Goal: Task Accomplishment & Management: Manage account settings

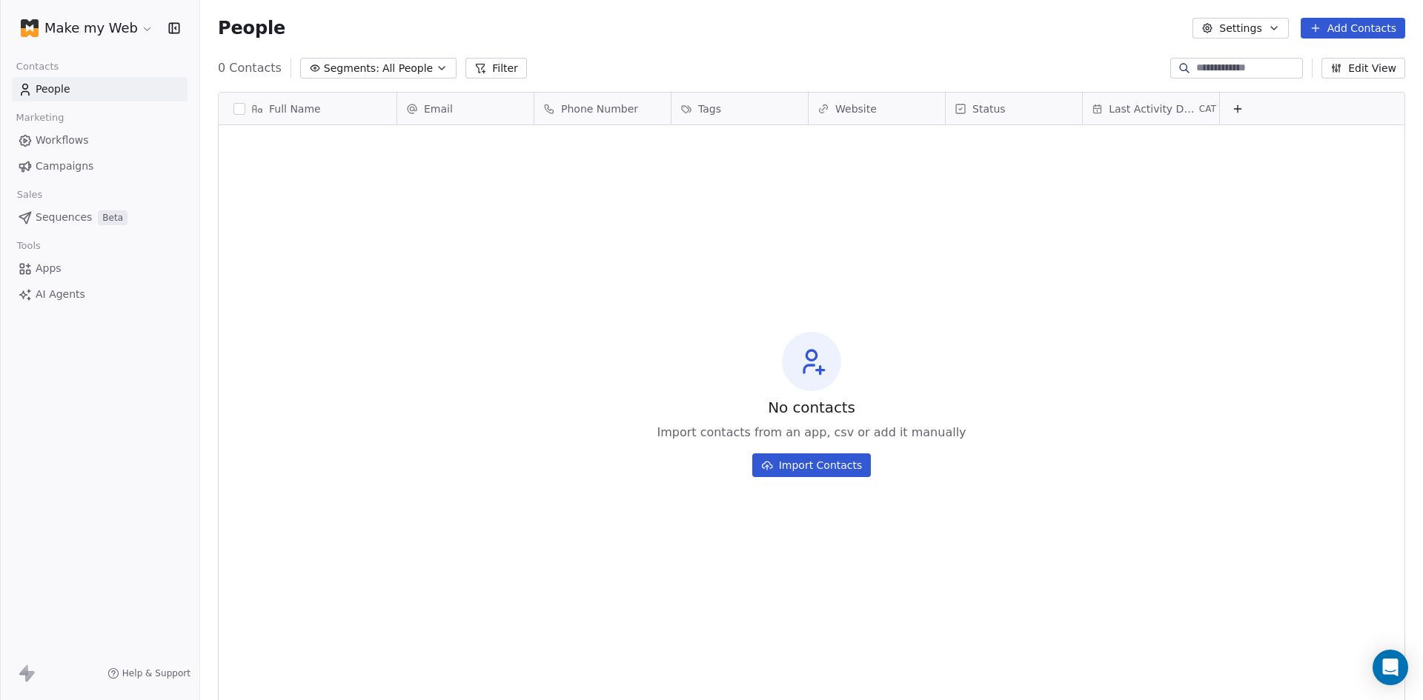
scroll to position [605, 1212]
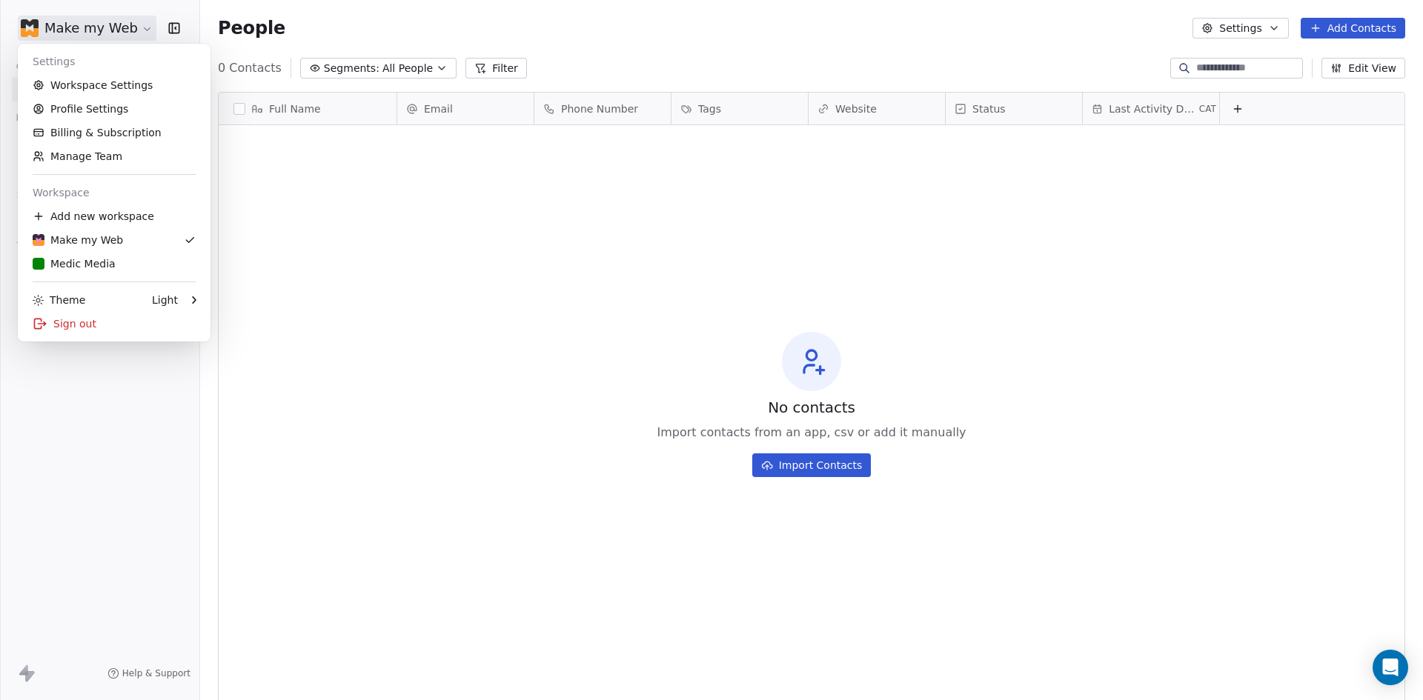
click at [66, 35] on html "Make my Web Contacts People Marketing Workflows Campaigns Sales Sequences Beta …" at bounding box center [711, 350] width 1423 height 700
click at [83, 261] on div "Medic Media" at bounding box center [74, 263] width 83 height 15
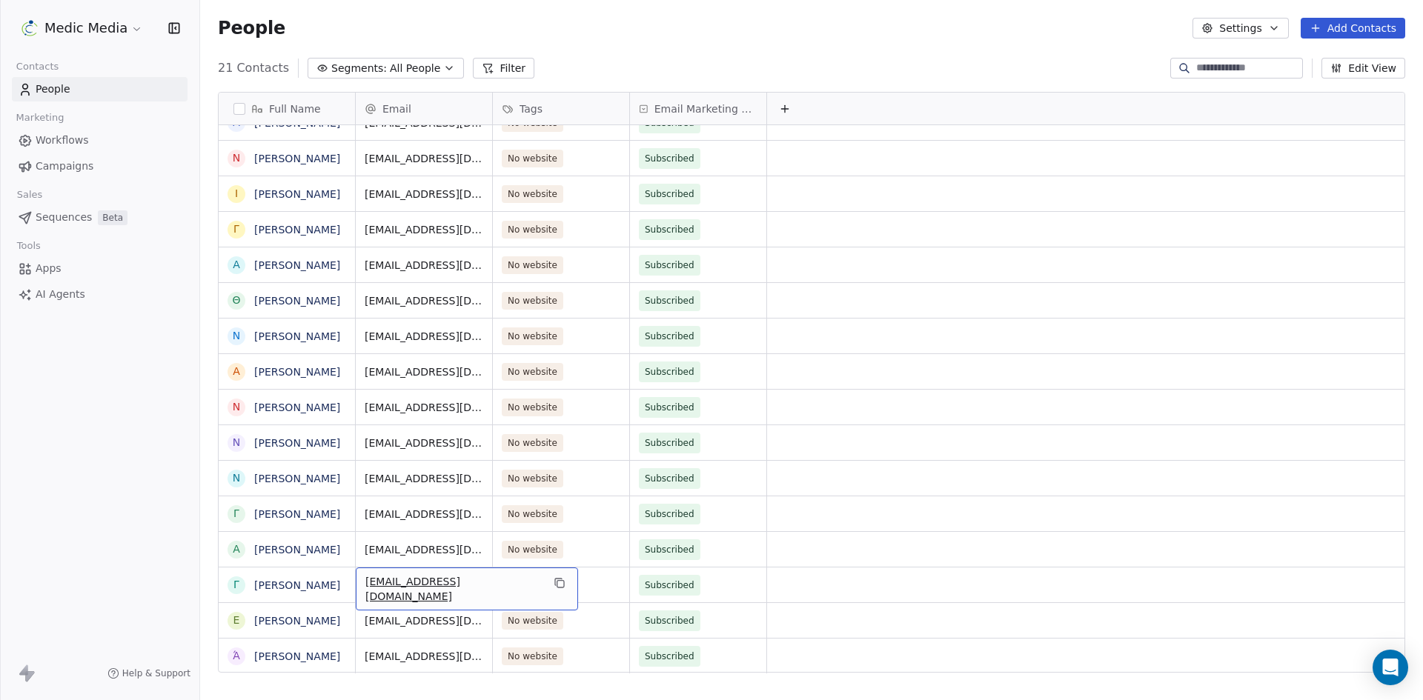
click at [62, 217] on span "Sequences" at bounding box center [64, 218] width 56 height 16
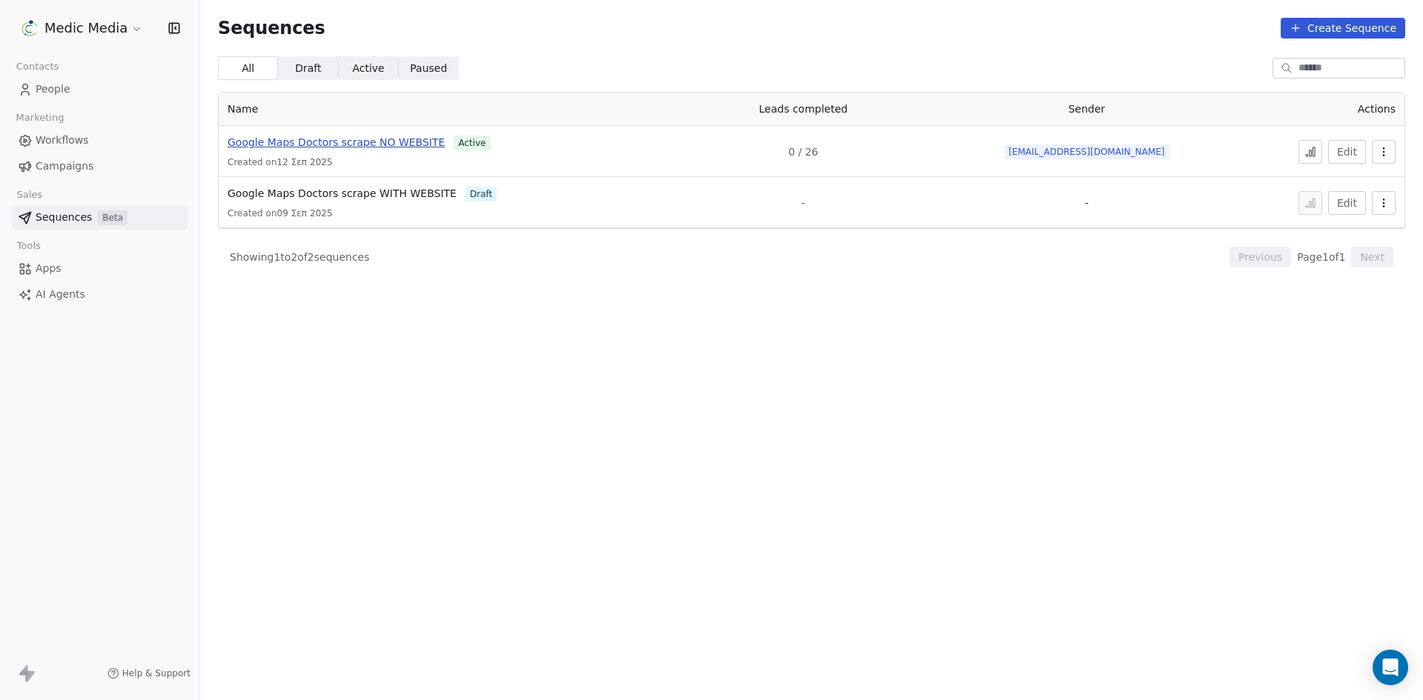
click at [378, 142] on span "Google Maps Doctors scrape NO WEBSITE" at bounding box center [336, 142] width 217 height 12
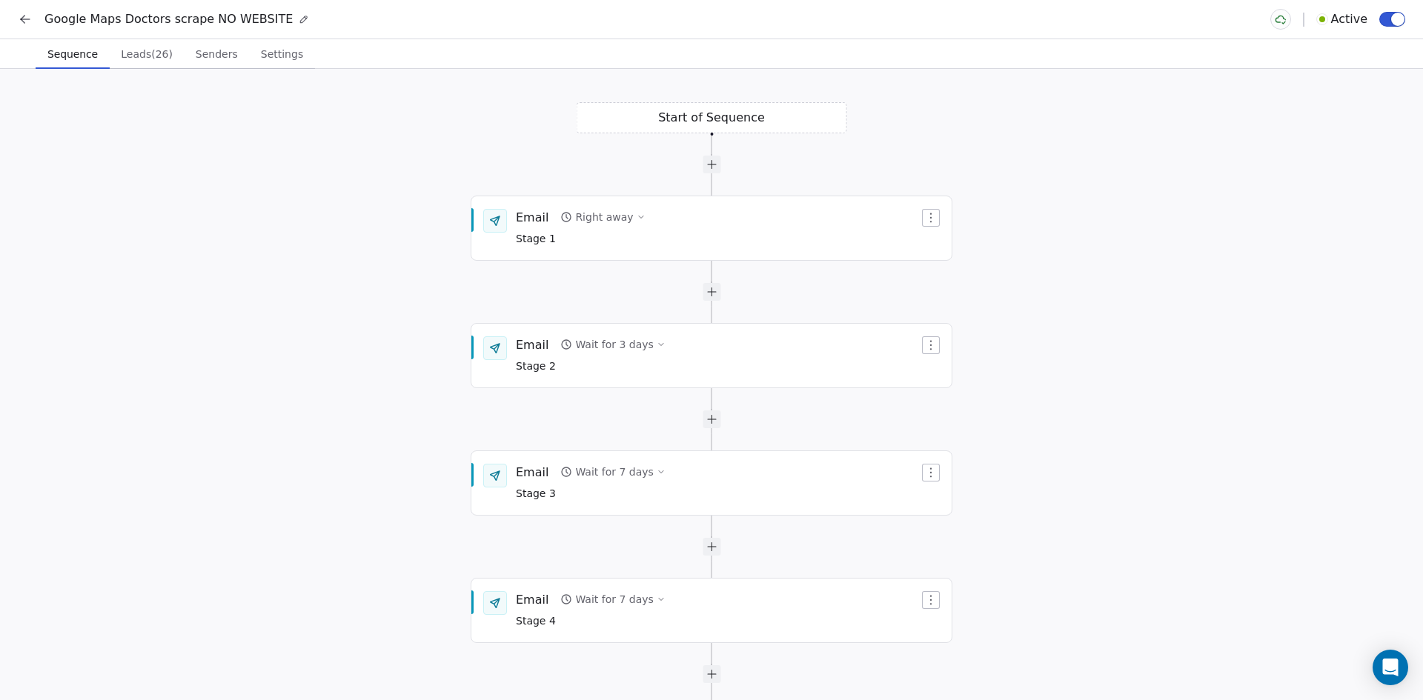
click at [132, 55] on span "Leads (26)" at bounding box center [147, 54] width 64 height 21
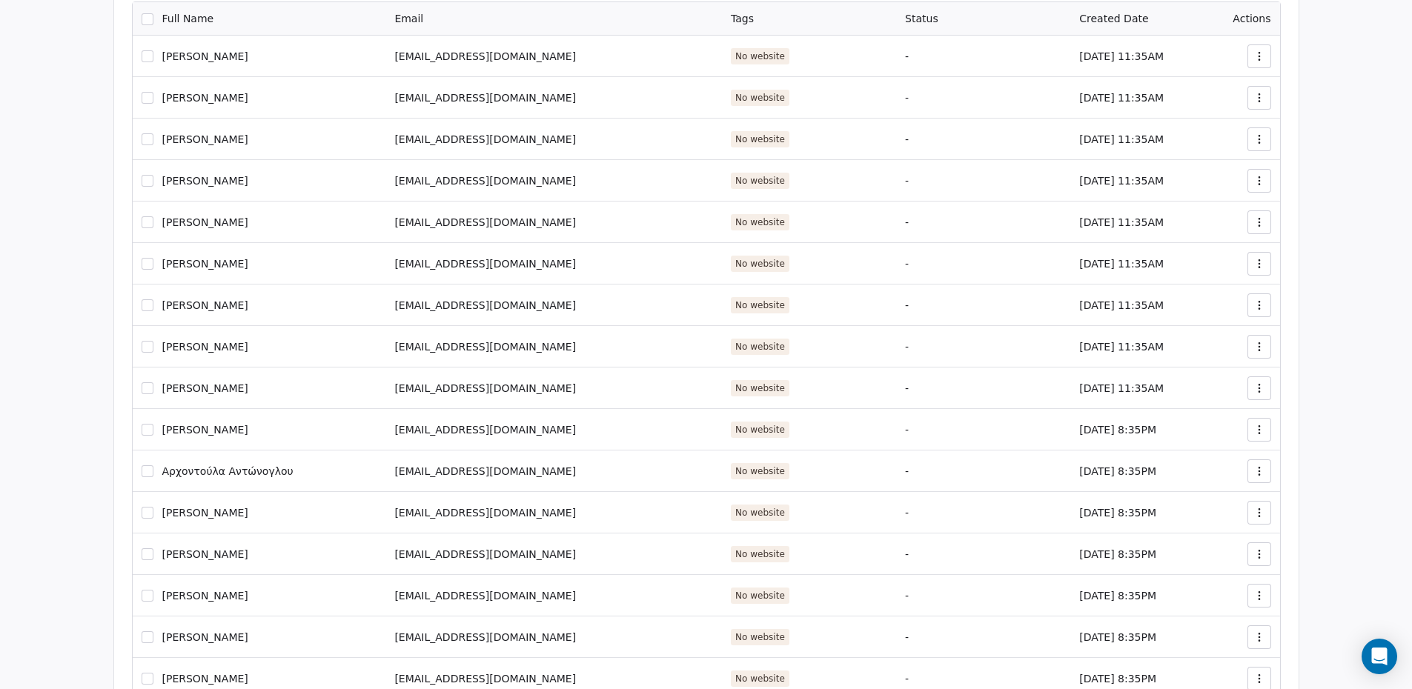
scroll to position [145, 0]
click at [144, 142] on td "[PERSON_NAME]" at bounding box center [260, 143] width 254 height 42
click at [150, 142] on button "button" at bounding box center [148, 142] width 12 height 12
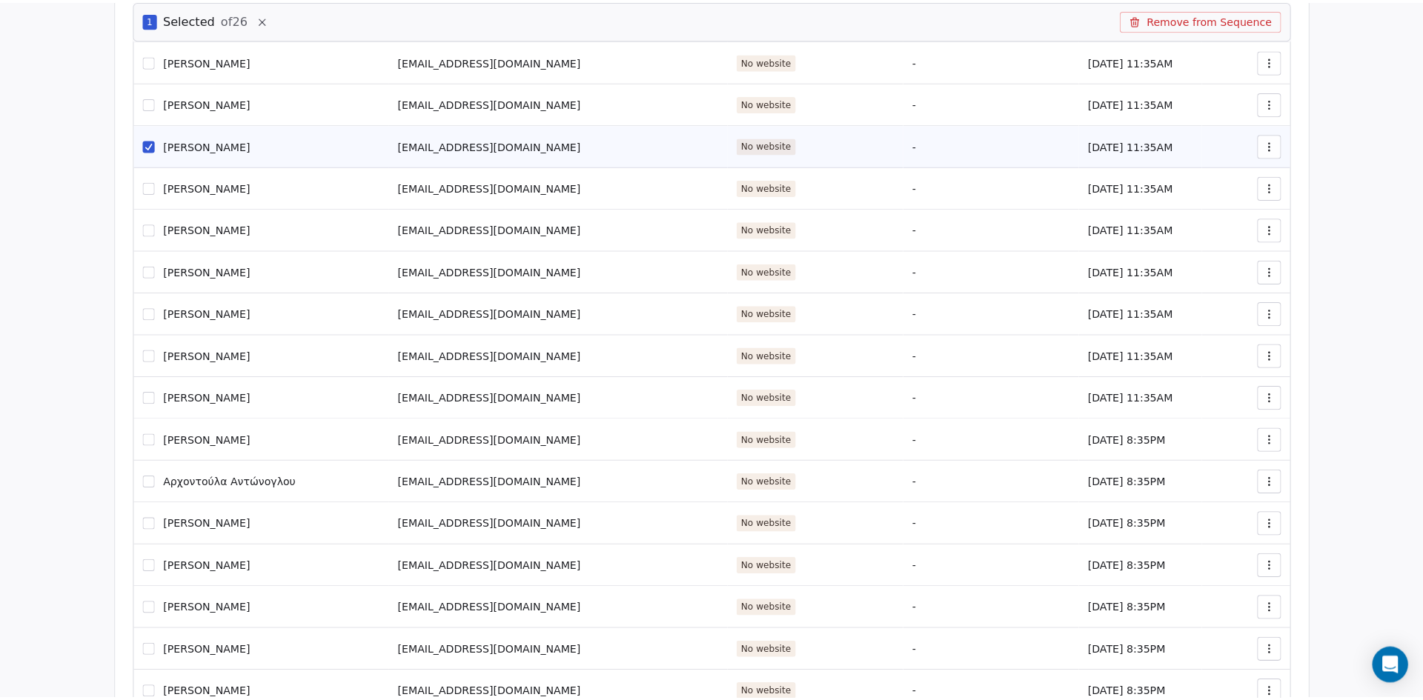
scroll to position [184, 0]
click at [1205, 19] on button "Remove from Sequence" at bounding box center [1190, 19] width 159 height 21
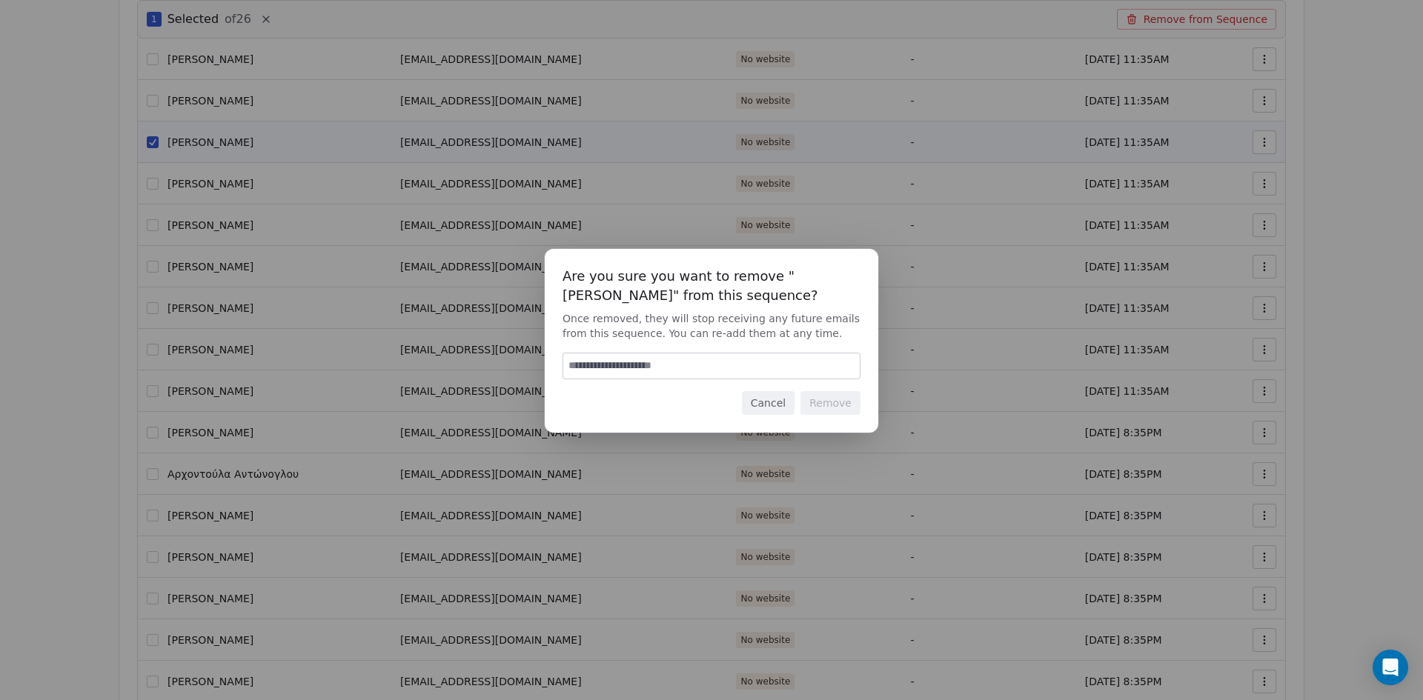
click at [693, 360] on input at bounding box center [711, 366] width 296 height 25
type input "******"
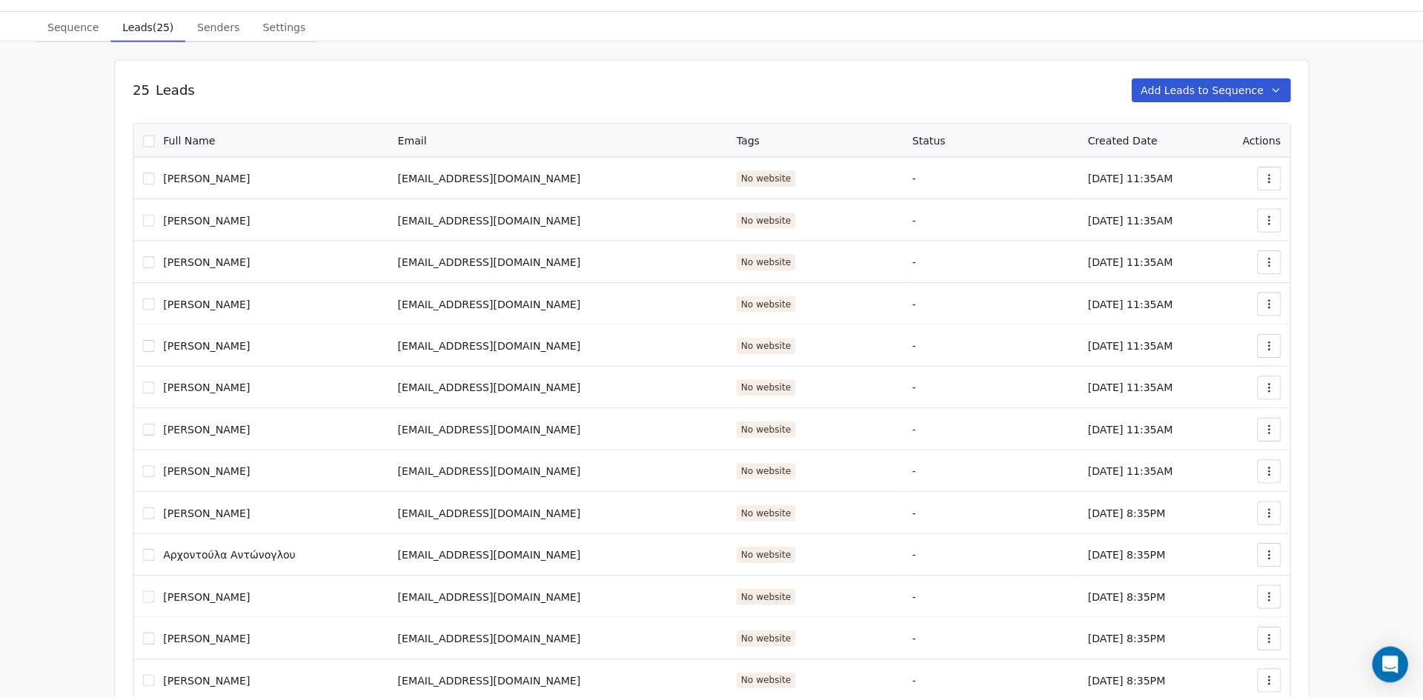
scroll to position [0, 0]
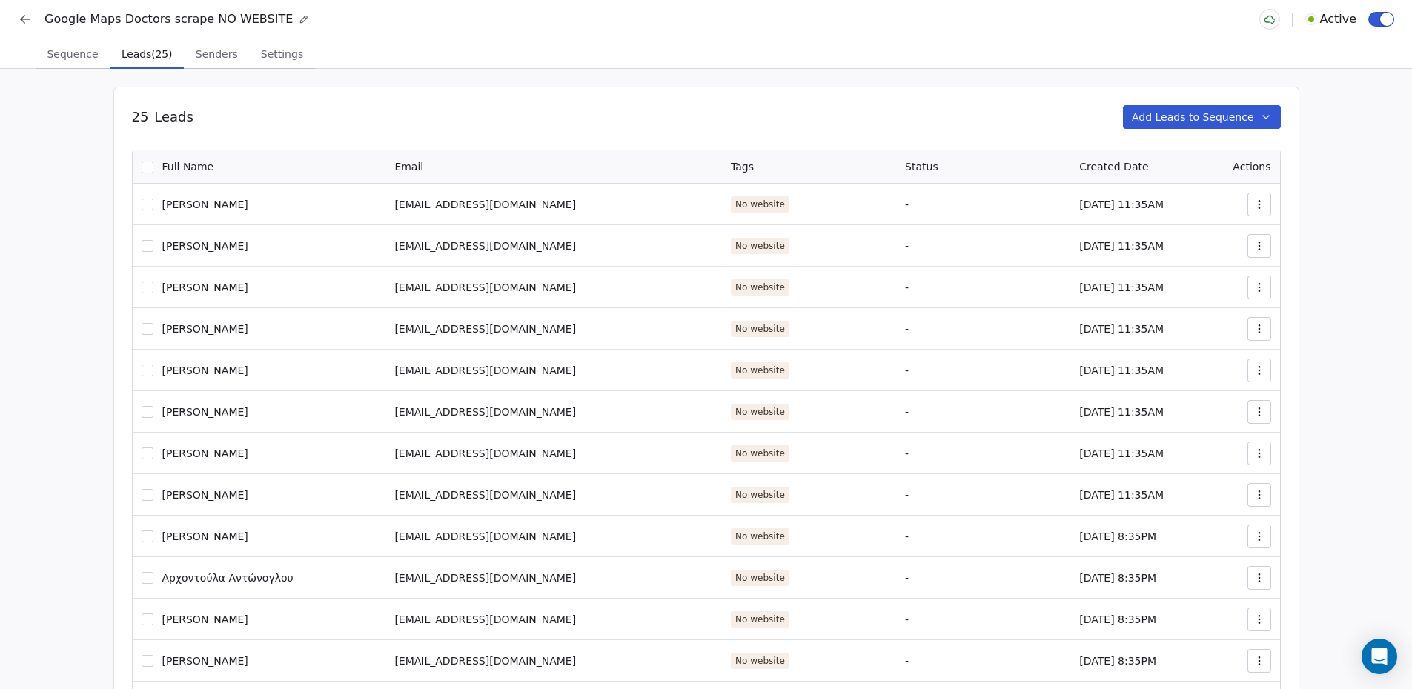
click at [23, 16] on icon at bounding box center [25, 19] width 15 height 15
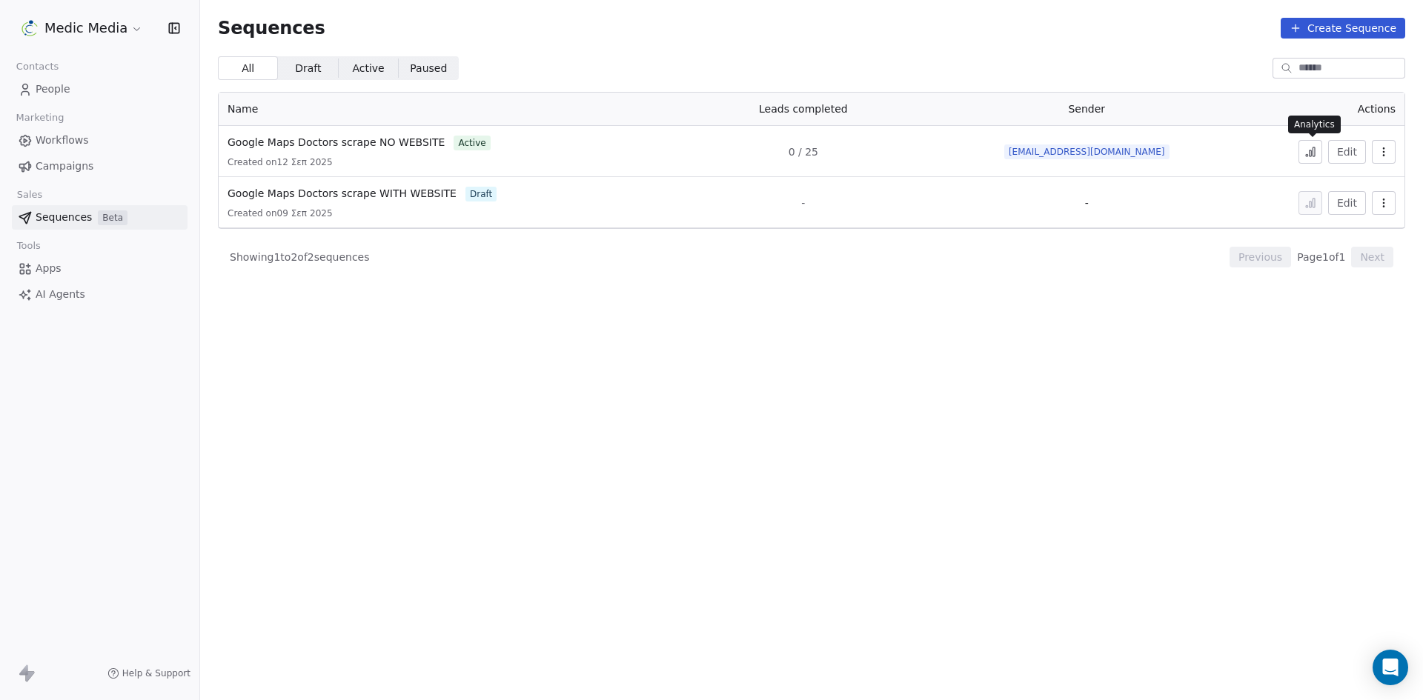
click at [1308, 155] on icon at bounding box center [1307, 155] width 2 height 2
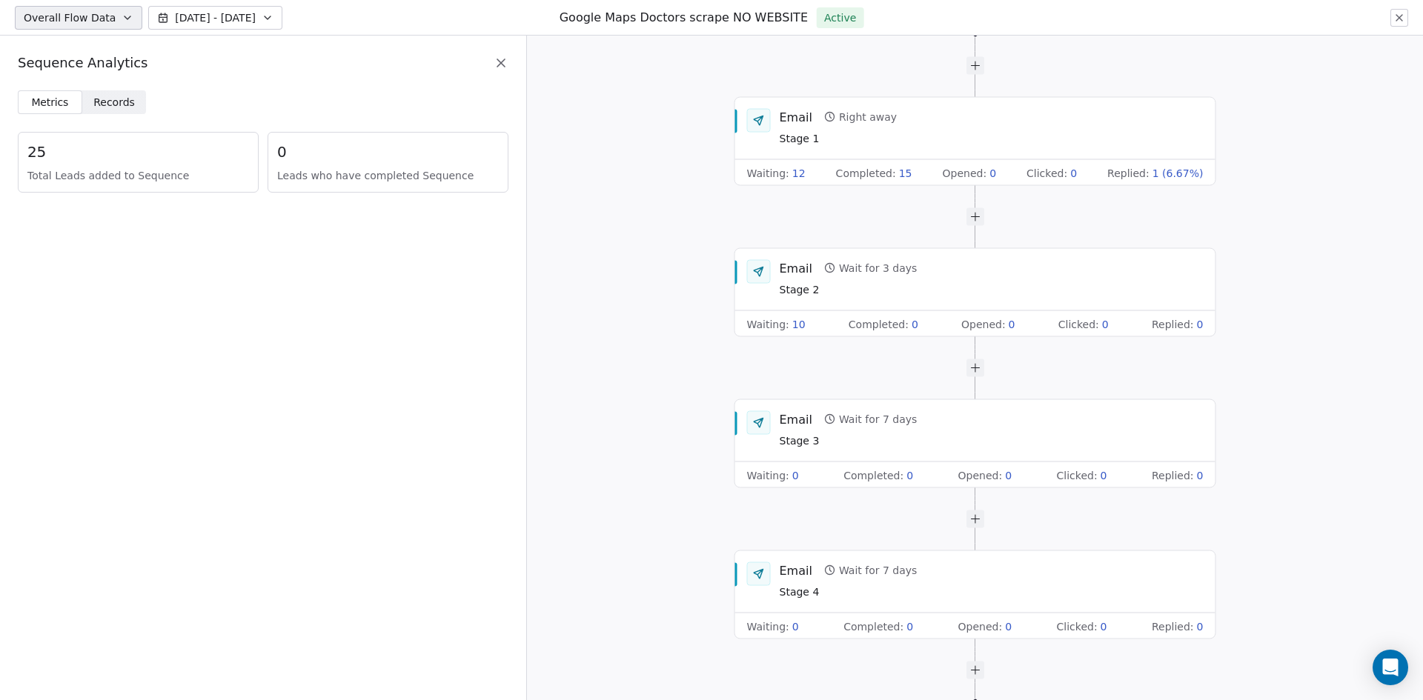
click at [498, 62] on icon at bounding box center [501, 63] width 15 height 15
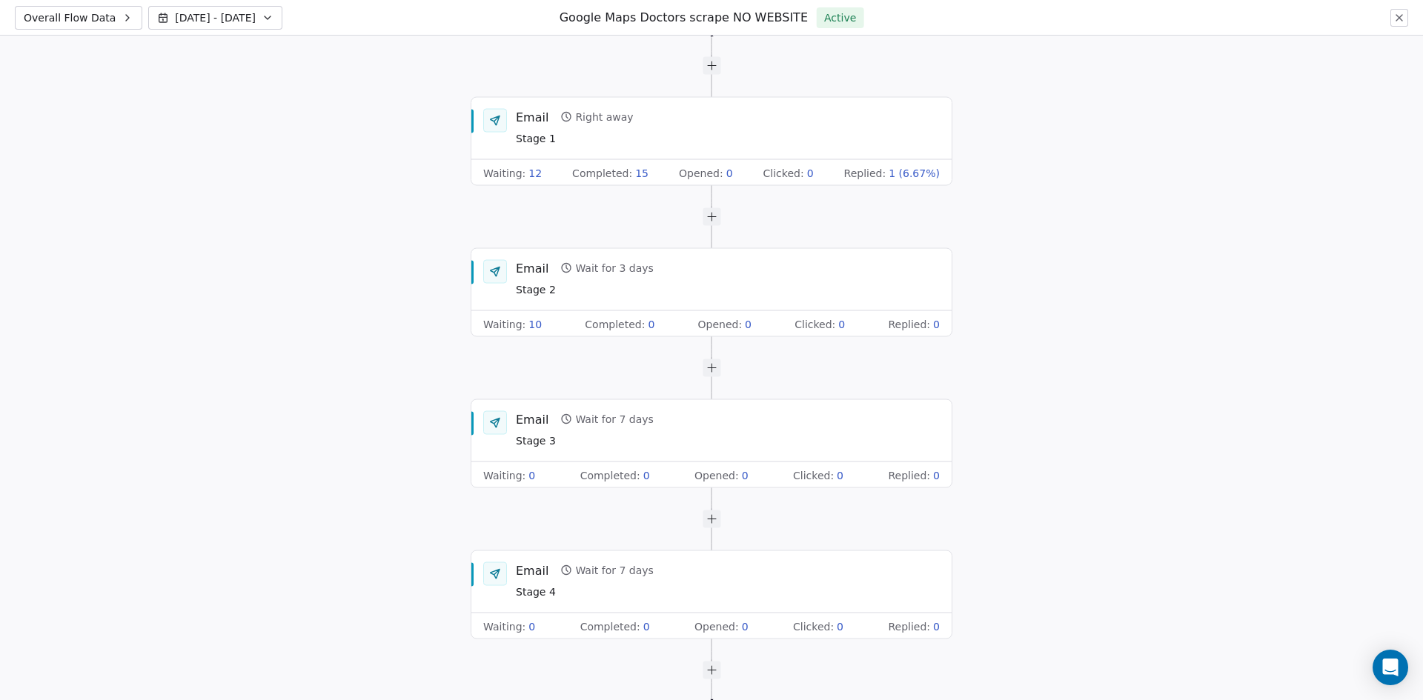
click at [1394, 14] on icon at bounding box center [1400, 18] width 12 height 12
